Goal: Book appointment/travel/reservation

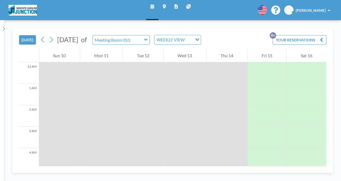
scroll to position [258, 0]
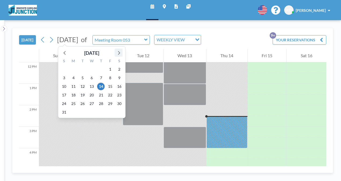
click at [115, 52] on icon at bounding box center [118, 52] width 7 height 7
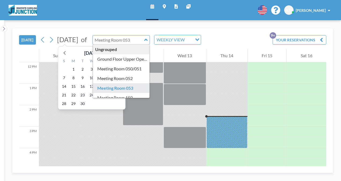
click at [150, 39] on div "Ungrouped Ground Floor Upper Open Area Meeting Room 050/051 Meeting Room 052 Me…" at bounding box center [122, 39] width 58 height 9
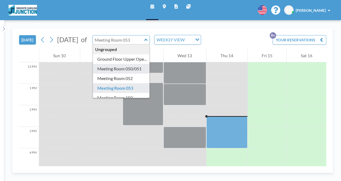
type input "Meeting Room 050/051"
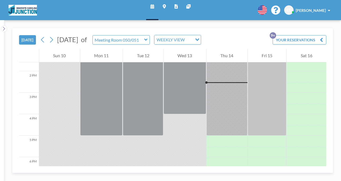
scroll to position [301, 0]
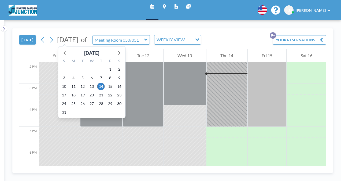
click at [78, 40] on span "[DATE]" at bounding box center [67, 39] width 21 height 8
click at [118, 52] on icon at bounding box center [119, 53] width 2 height 4
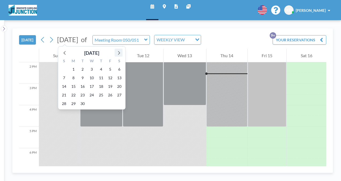
click at [118, 52] on icon at bounding box center [119, 53] width 2 height 4
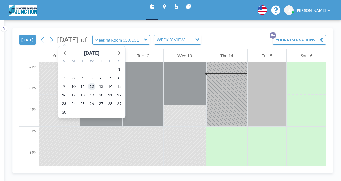
click at [92, 87] on span "12" at bounding box center [92, 87] width 8 height 8
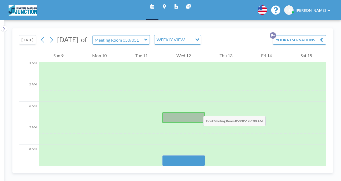
scroll to position [161, 0]
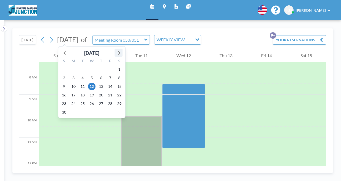
click at [119, 50] on icon at bounding box center [118, 52] width 7 height 7
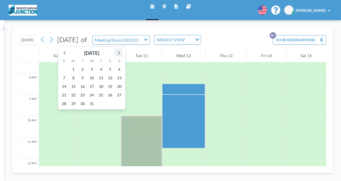
click at [119, 50] on icon at bounding box center [118, 52] width 7 height 7
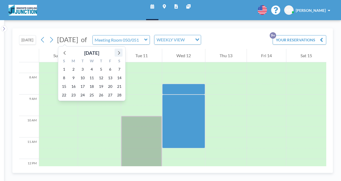
click at [119, 50] on icon at bounding box center [118, 52] width 7 height 7
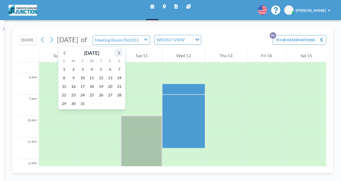
click at [119, 50] on icon at bounding box center [118, 52] width 7 height 7
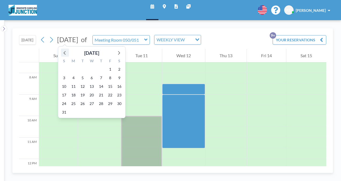
click at [62, 50] on icon at bounding box center [64, 52] width 7 height 7
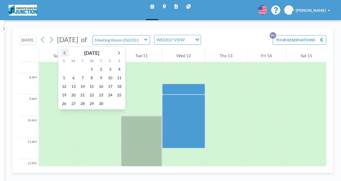
click at [62, 50] on icon at bounding box center [64, 52] width 7 height 7
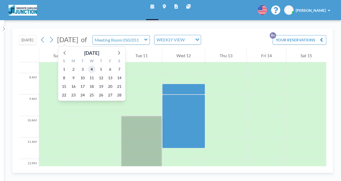
click at [92, 69] on span "4" at bounding box center [92, 69] width 8 height 8
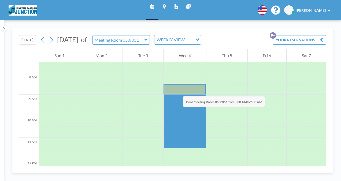
click at [178, 91] on div at bounding box center [185, 89] width 43 height 11
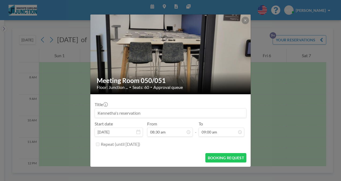
scroll to position [172, 0]
click at [231, 159] on button "BOOKING REQUEST" at bounding box center [226, 157] width 41 height 9
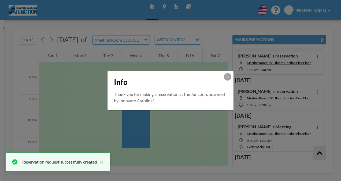
scroll to position [295, 0]
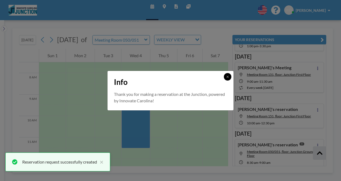
click at [231, 76] on button at bounding box center [228, 77] width 8 height 8
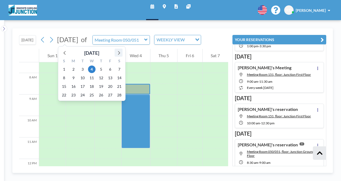
click at [119, 52] on icon at bounding box center [118, 52] width 7 height 7
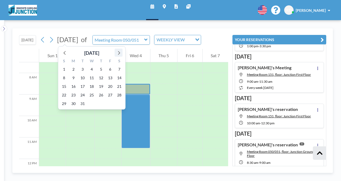
click at [119, 52] on icon at bounding box center [118, 52] width 7 height 7
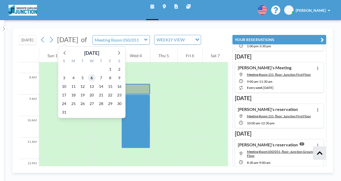
click at [91, 77] on span "6" at bounding box center [92, 78] width 8 height 8
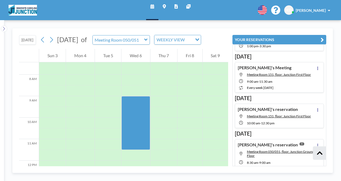
scroll to position [161, 0]
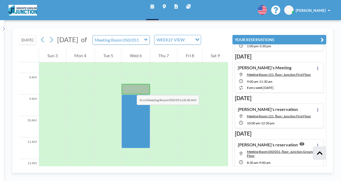
click at [132, 90] on div at bounding box center [136, 89] width 28 height 11
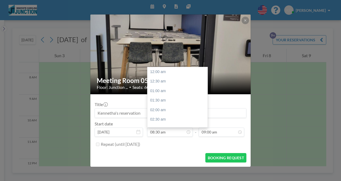
scroll to position [162, 0]
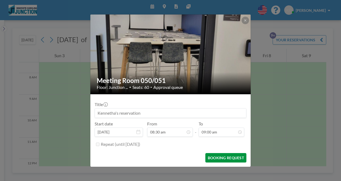
click at [224, 158] on button "BOOKING REQUEST" at bounding box center [226, 157] width 41 height 9
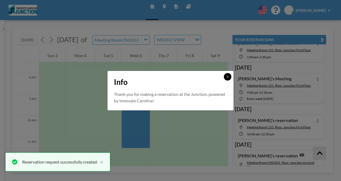
scroll to position [295, 0]
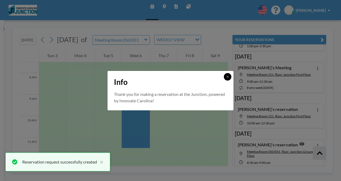
click at [228, 75] on icon at bounding box center [227, 76] width 3 height 3
